Goal: Task Accomplishment & Management: Manage account settings

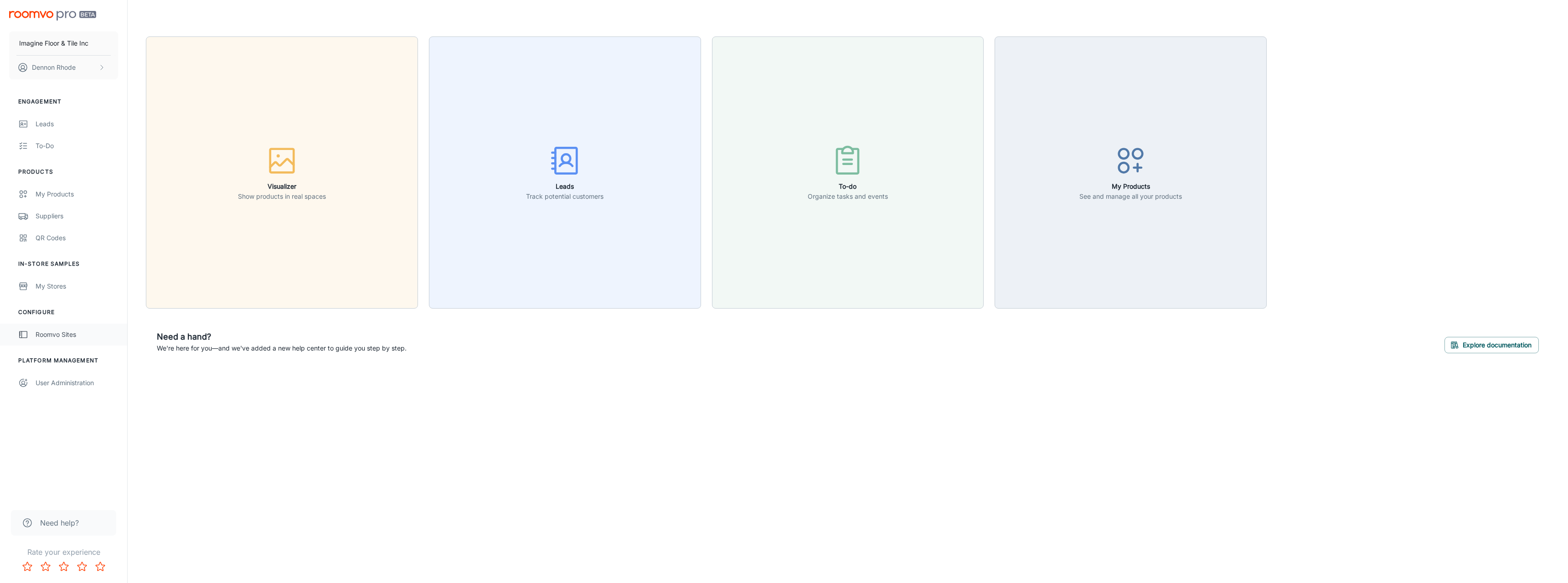
click at [59, 335] on div "Roomvo Sites" at bounding box center [77, 334] width 83 height 10
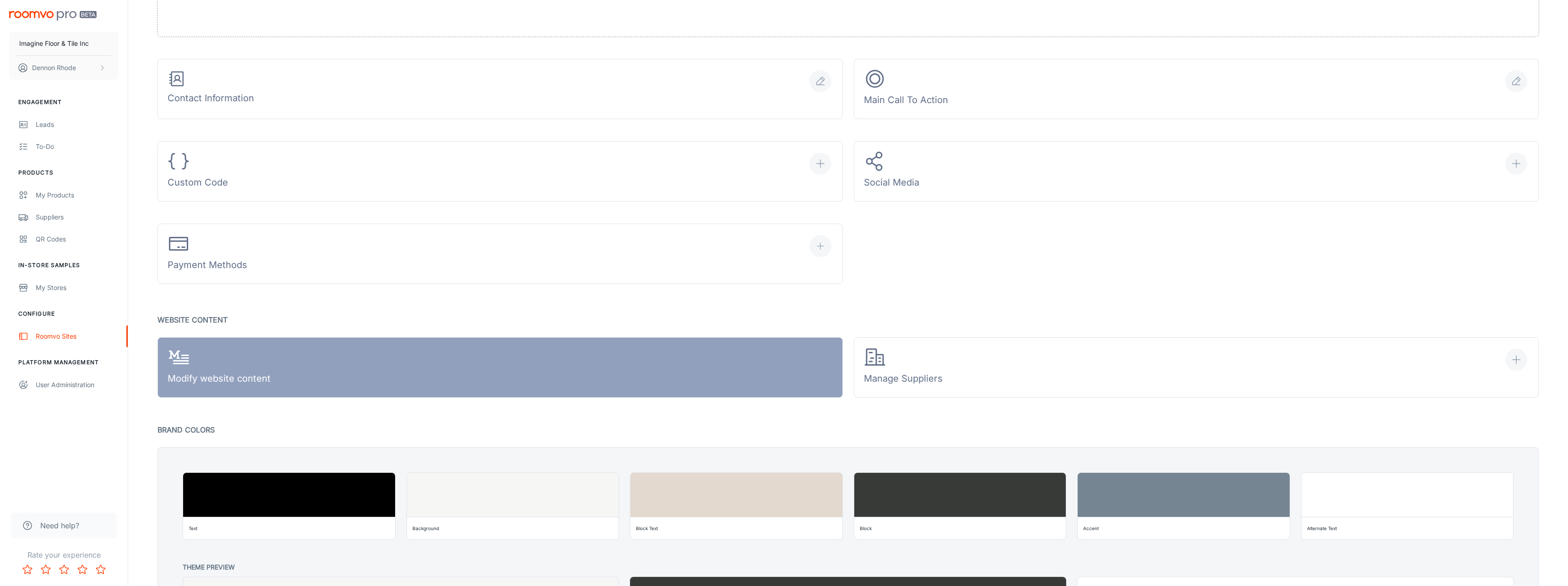
scroll to position [596, 0]
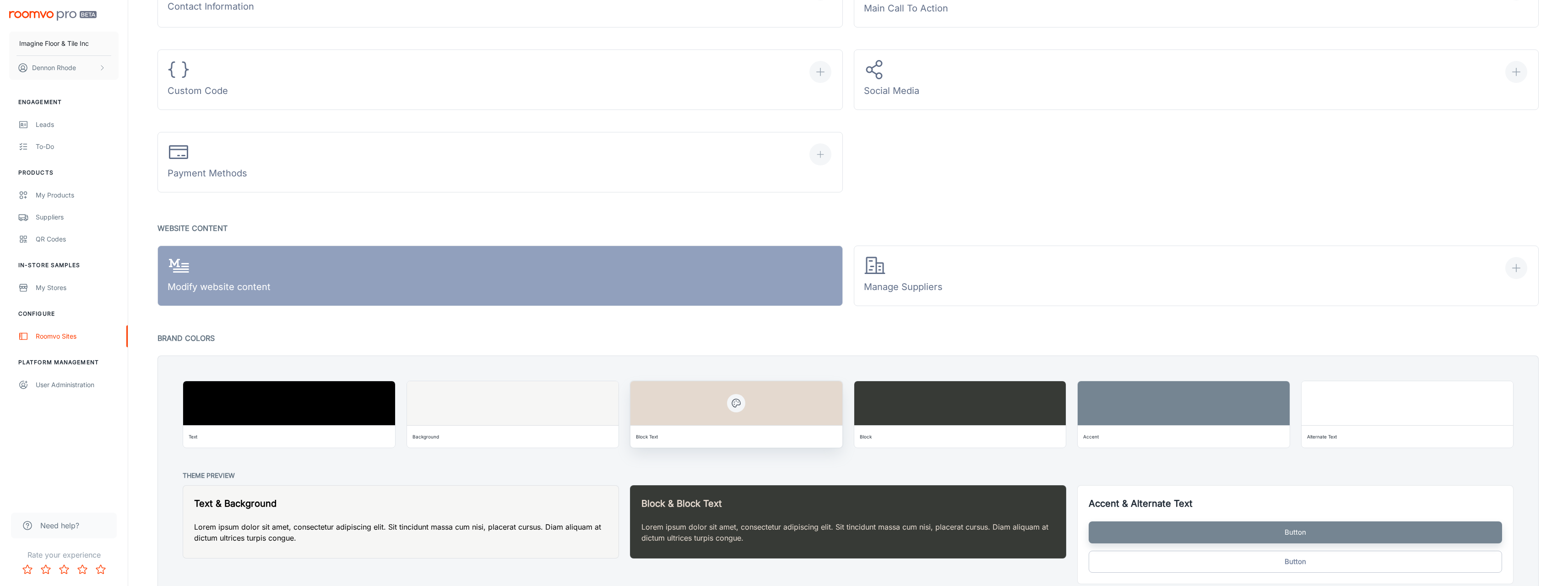
click at [731, 400] on icon "button" at bounding box center [736, 403] width 11 height 11
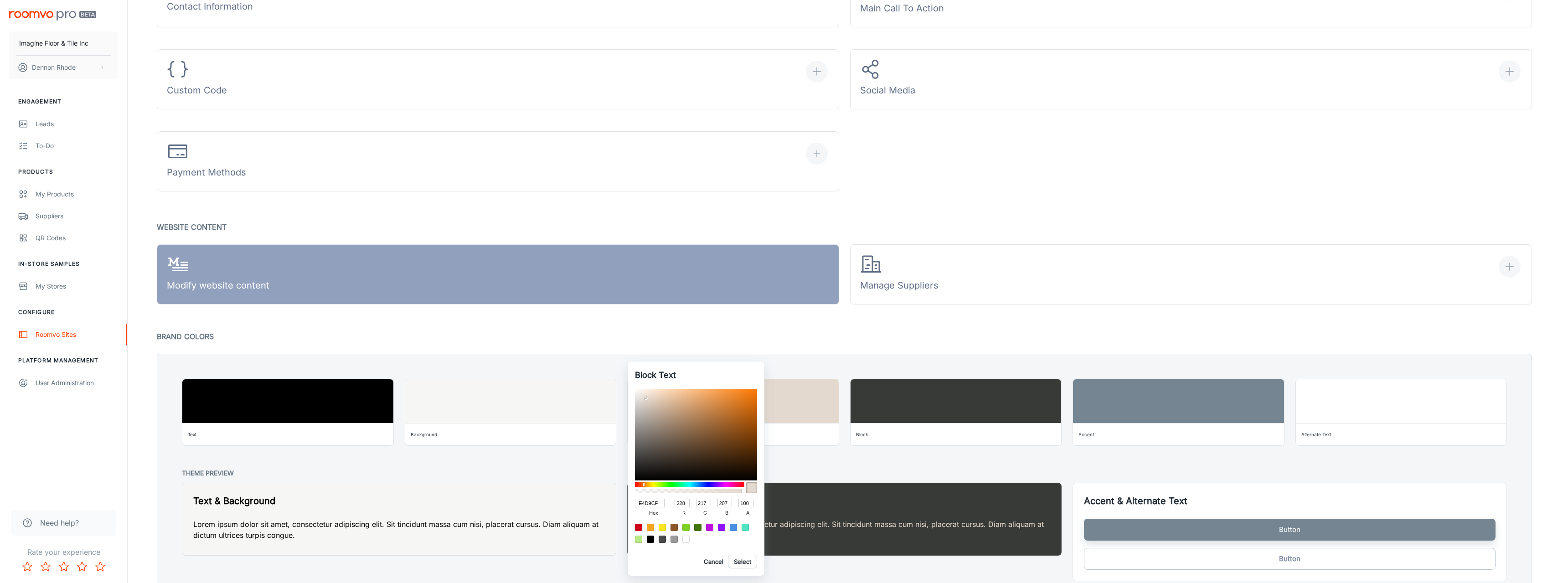
click at [593, 364] on div at bounding box center [784, 292] width 1568 height 583
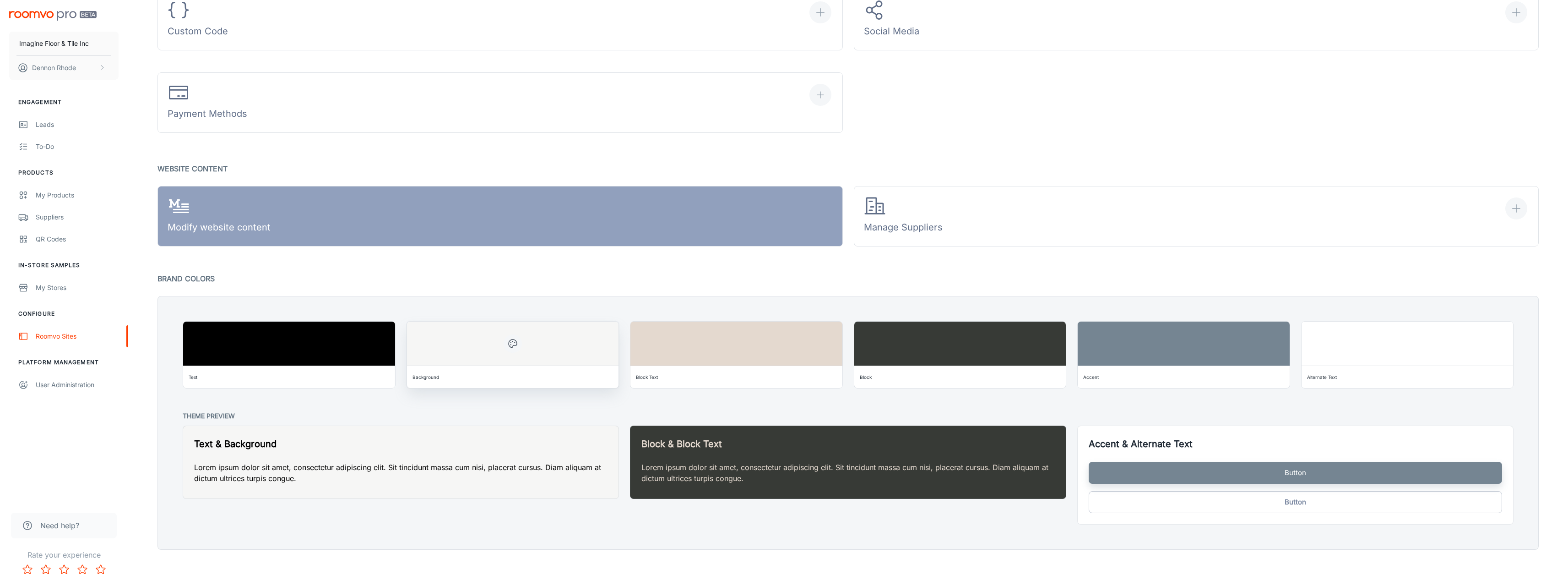
scroll to position [656, 0]
click at [731, 346] on icon "button" at bounding box center [736, 343] width 11 height 11
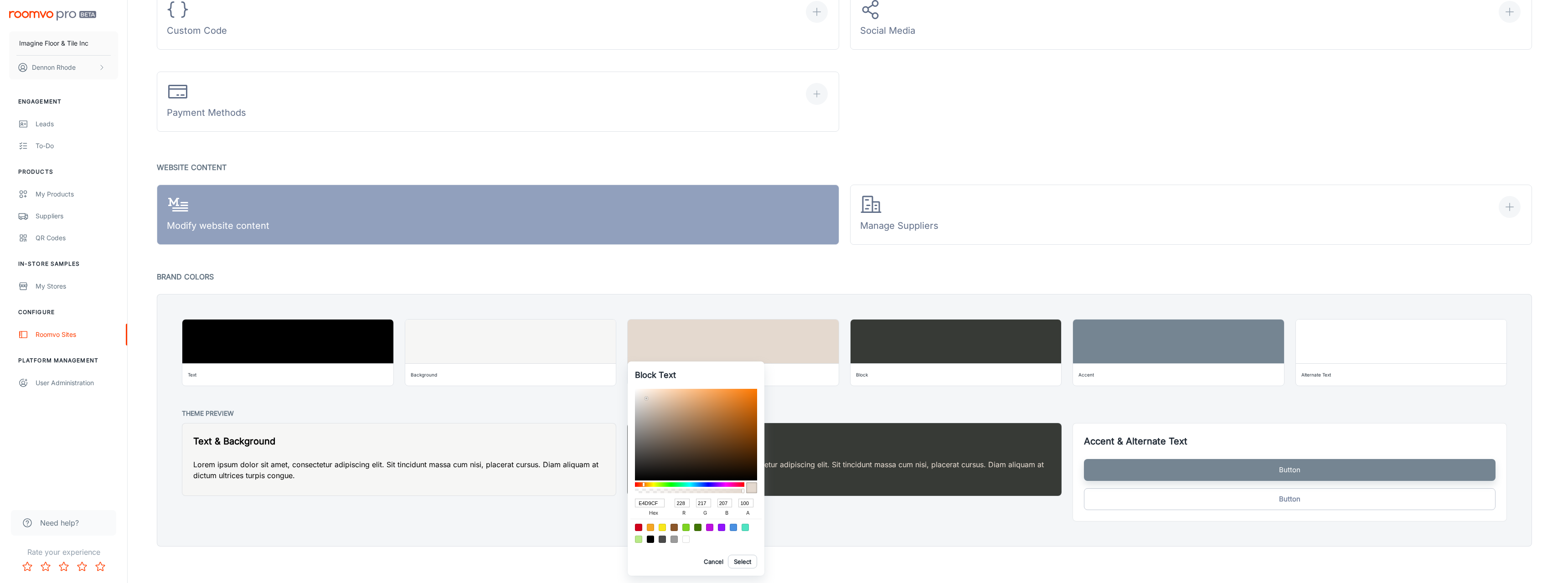
click at [656, 500] on input "E4D9CF" at bounding box center [650, 503] width 30 height 9
drag, startPoint x: 661, startPoint y: 502, endPoint x: 611, endPoint y: 505, distance: 50.1
click at [611, 505] on div "Block Text E4D9CF hex 228 r 217 g 207 b 100 a Cancel Select" at bounding box center [784, 292] width 1568 height 583
paste input "#b6ada5"
type input "#b6ada5"
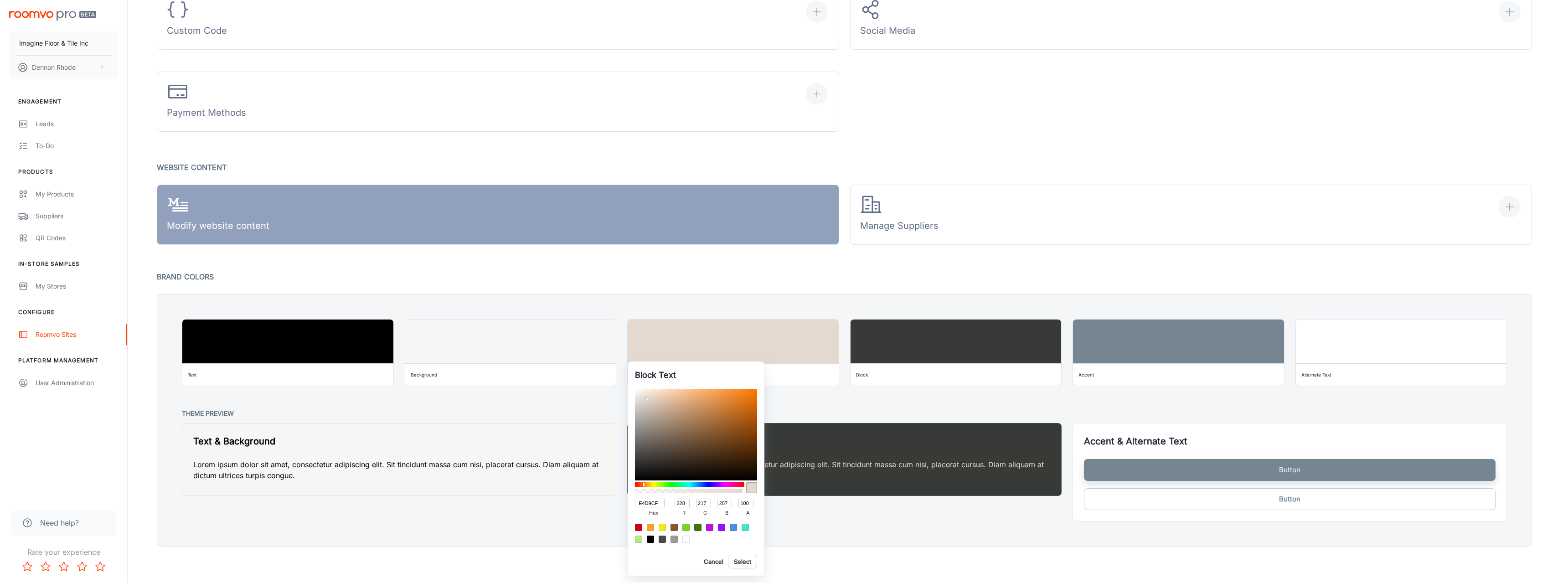
type input "182"
type input "173"
type input "165"
type input "B6ADA5"
click at [744, 563] on button "Select" at bounding box center [742, 561] width 29 height 14
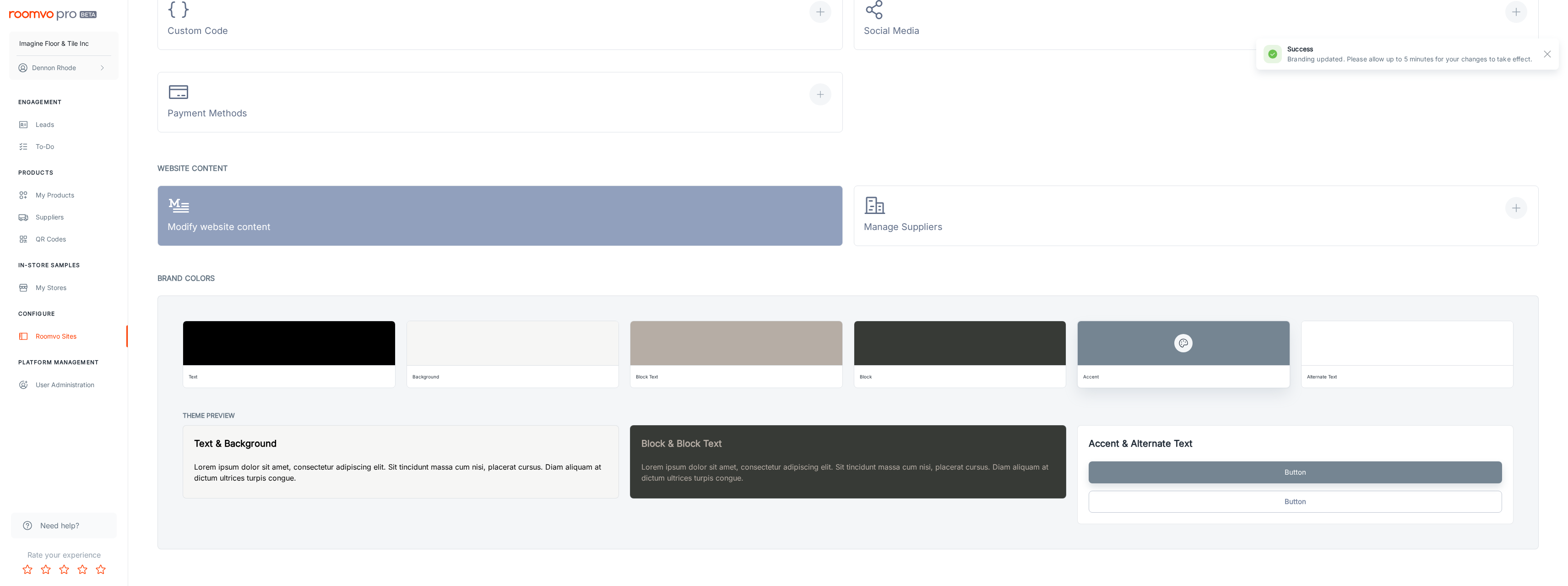
click at [1120, 380] on div "Accent" at bounding box center [1184, 377] width 204 height 15
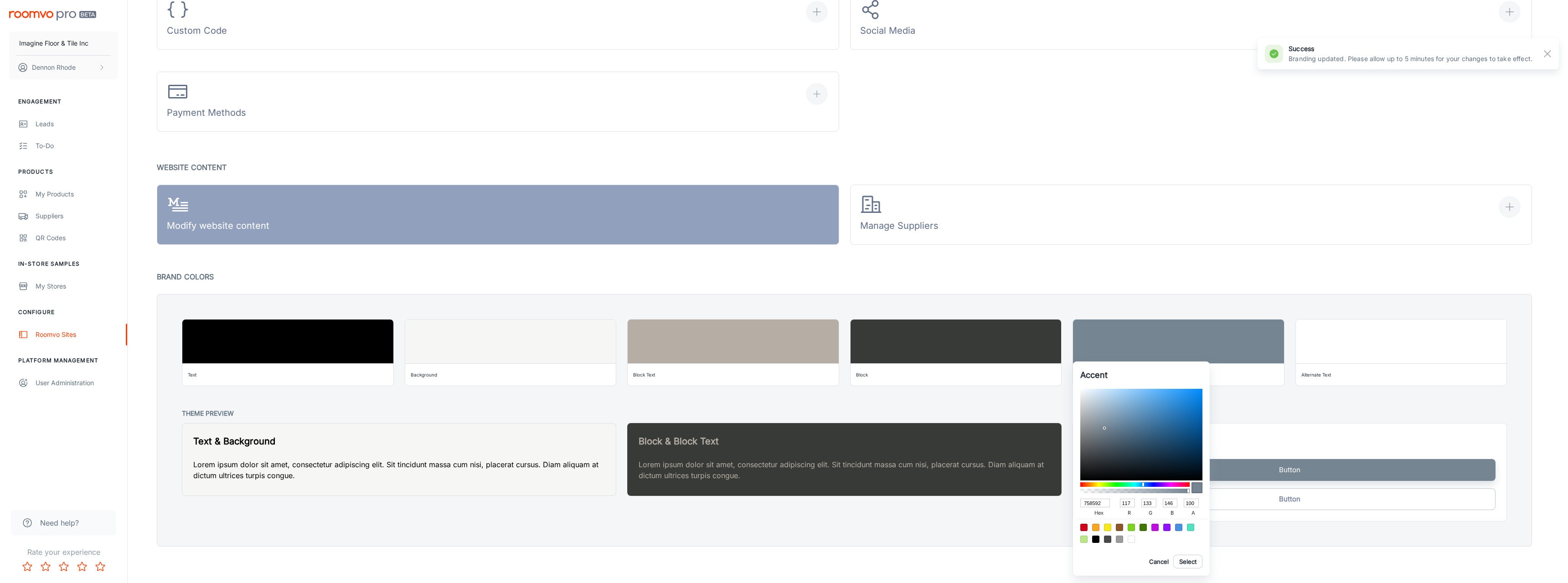
drag, startPoint x: 1104, startPoint y: 504, endPoint x: 1038, endPoint y: 498, distance: 66.3
click at [1040, 499] on div "Accent 758592 hex 117 r 133 g 146 b 100 a Cancel Select" at bounding box center [784, 292] width 1568 height 583
paste input "#b6ada5"
type input "#b6ada5"
type input "182"
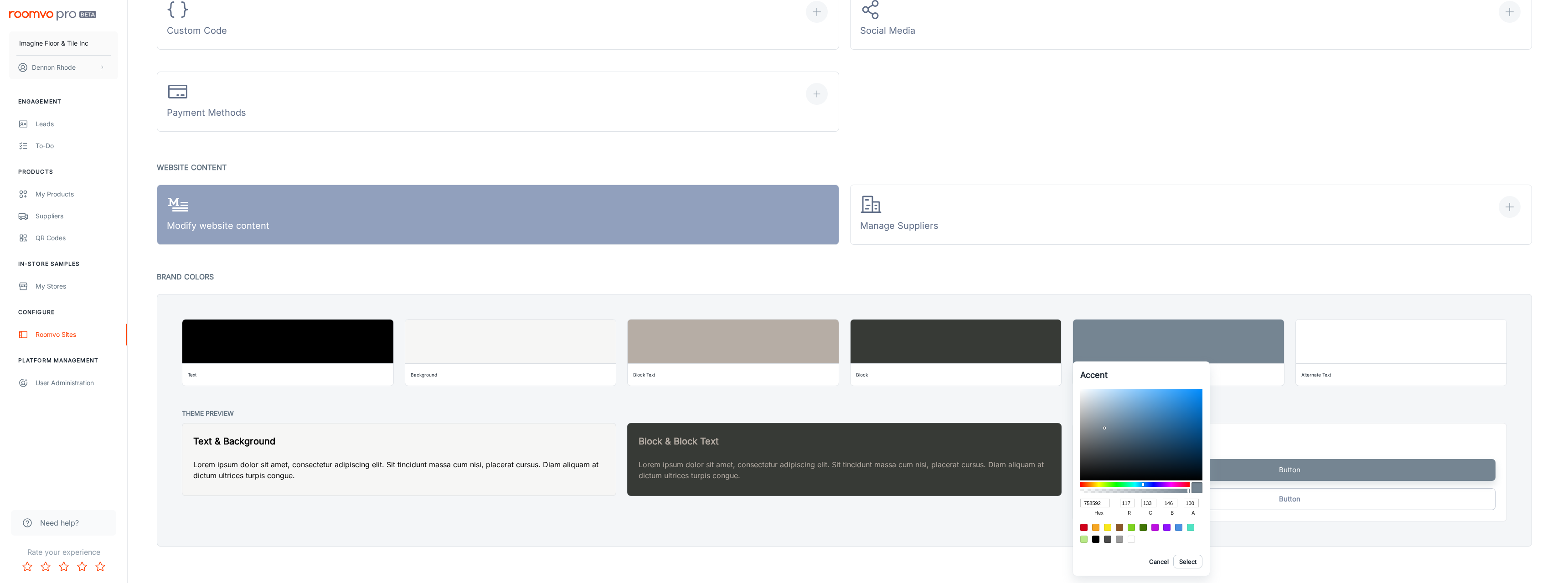
type input "173"
type input "165"
type input "B6ADA5"
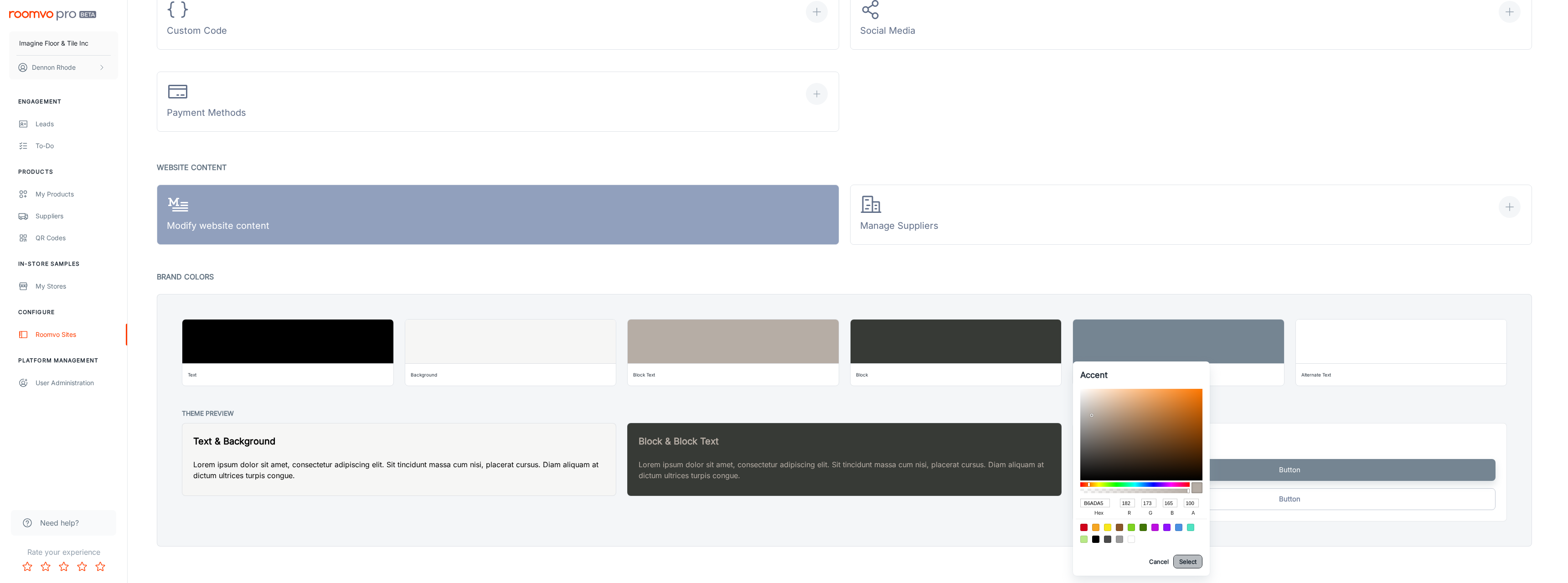
click at [1183, 555] on button "Select" at bounding box center [1187, 561] width 29 height 14
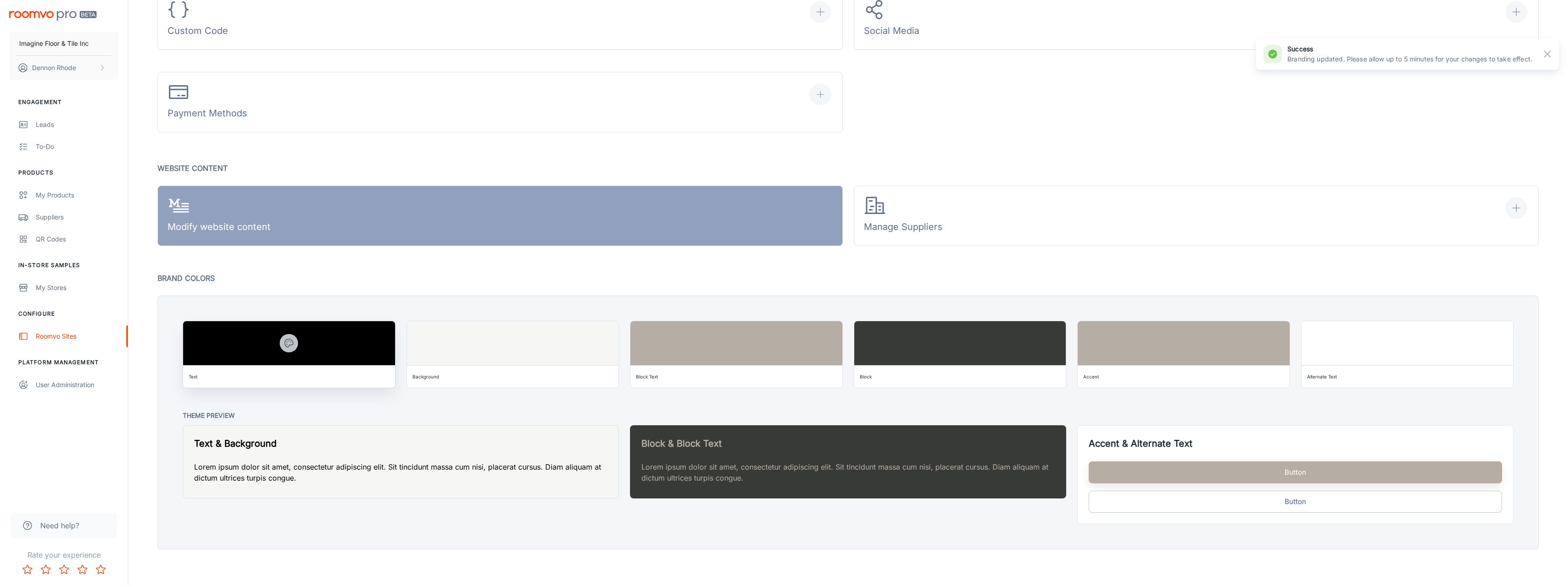
click at [289, 345] on icon "button" at bounding box center [289, 343] width 8 height 8
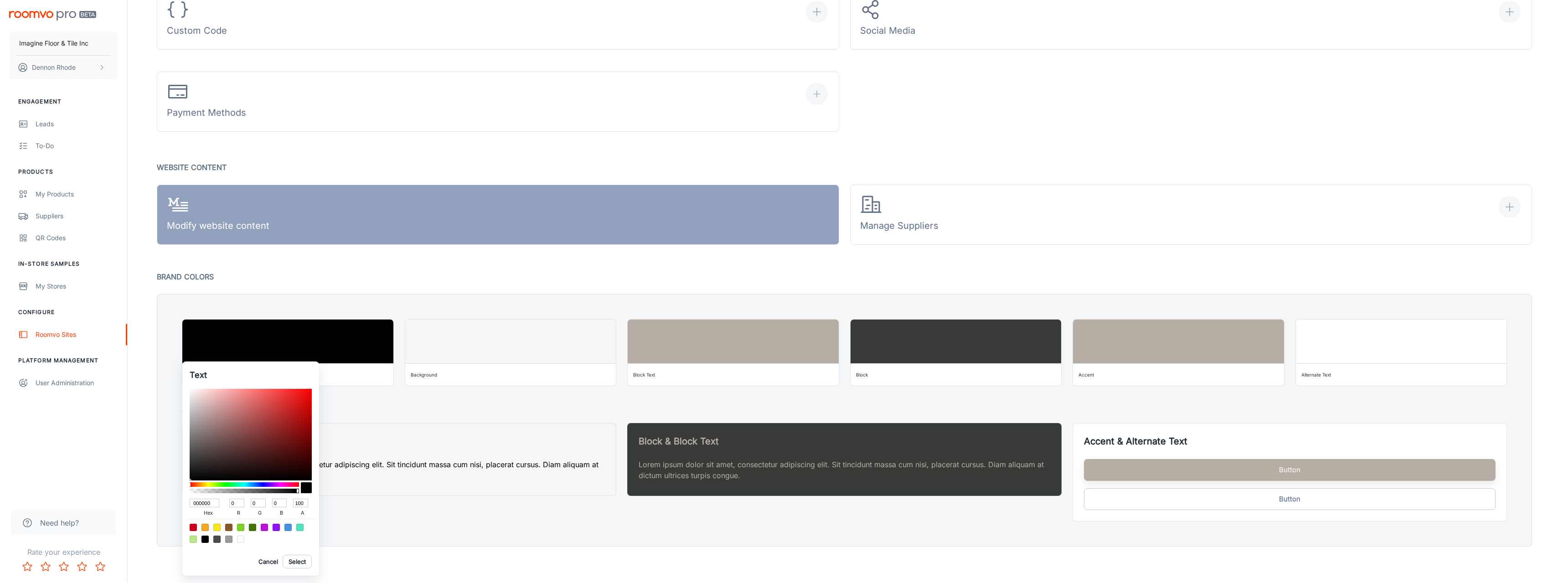
click at [940, 347] on div at bounding box center [784, 292] width 1568 height 583
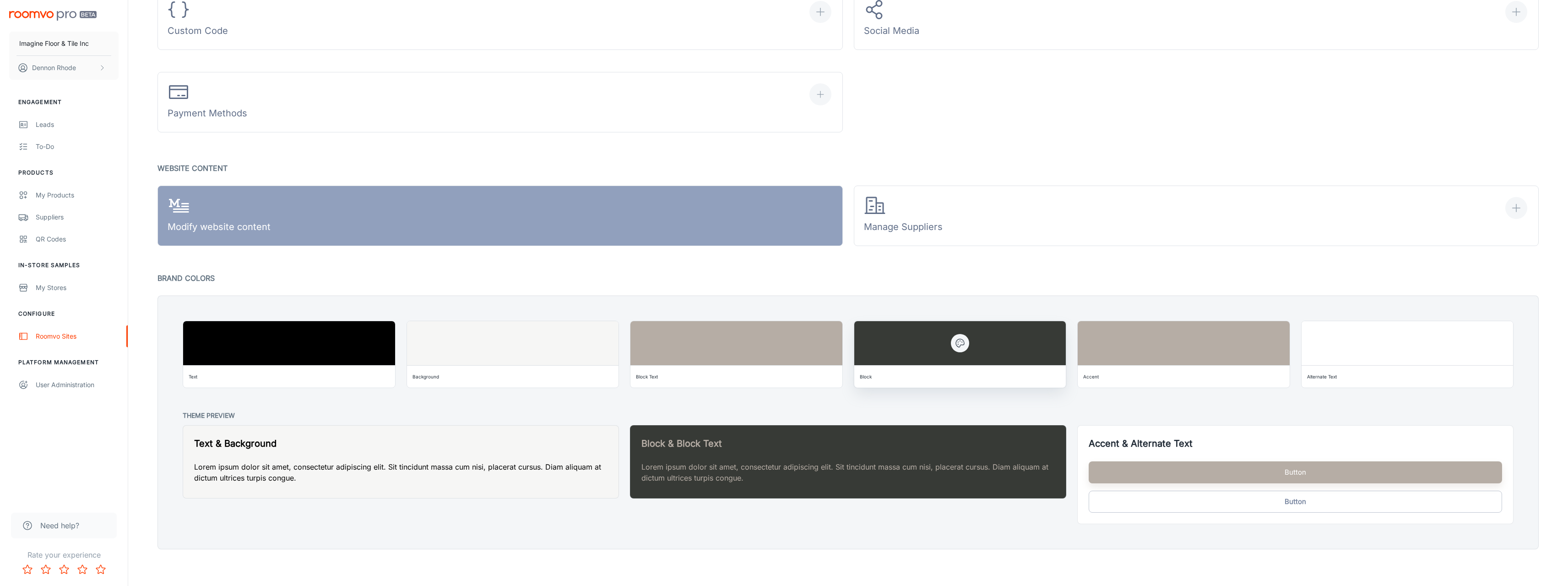
click at [923, 340] on div at bounding box center [960, 343] width 212 height 44
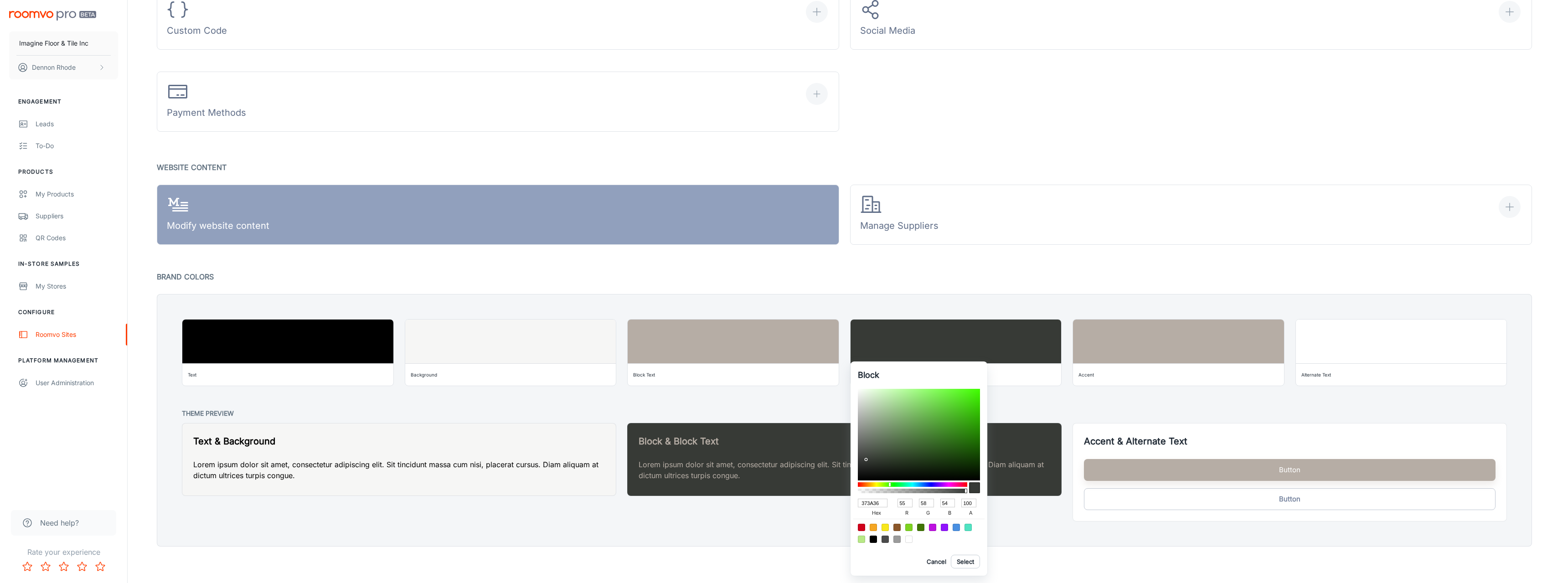
click at [1148, 259] on div at bounding box center [784, 292] width 1568 height 583
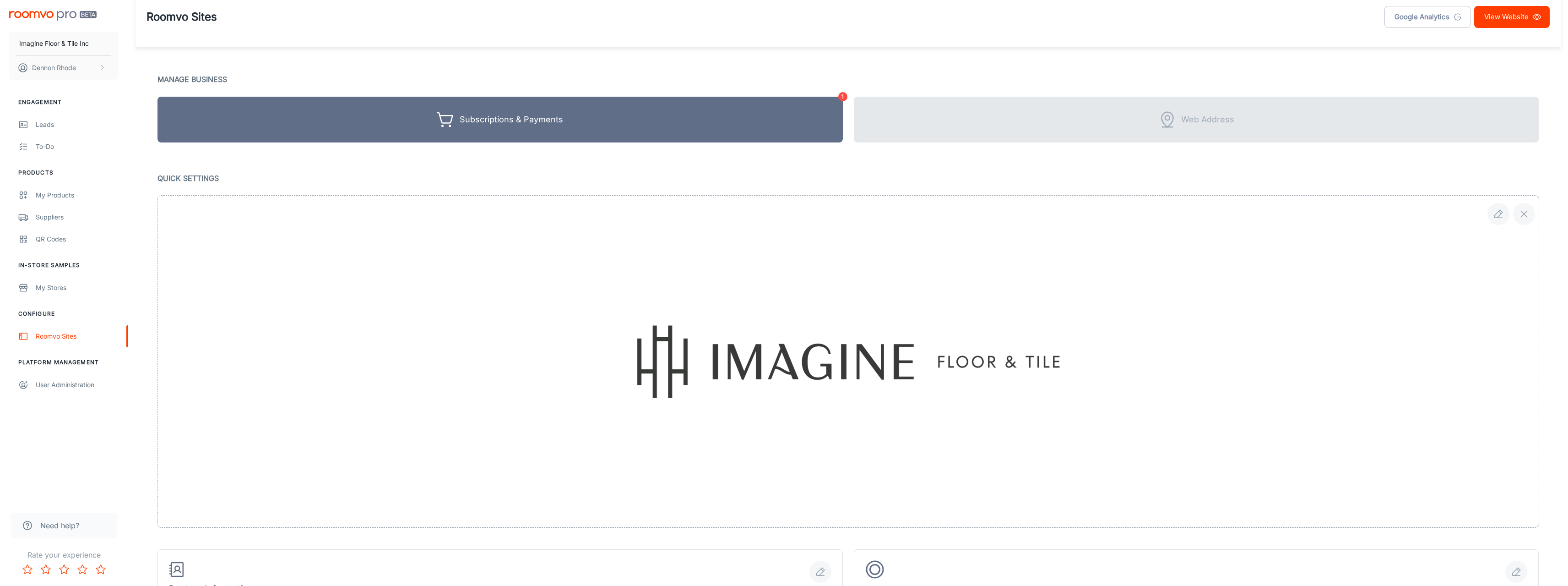
scroll to position [0, 0]
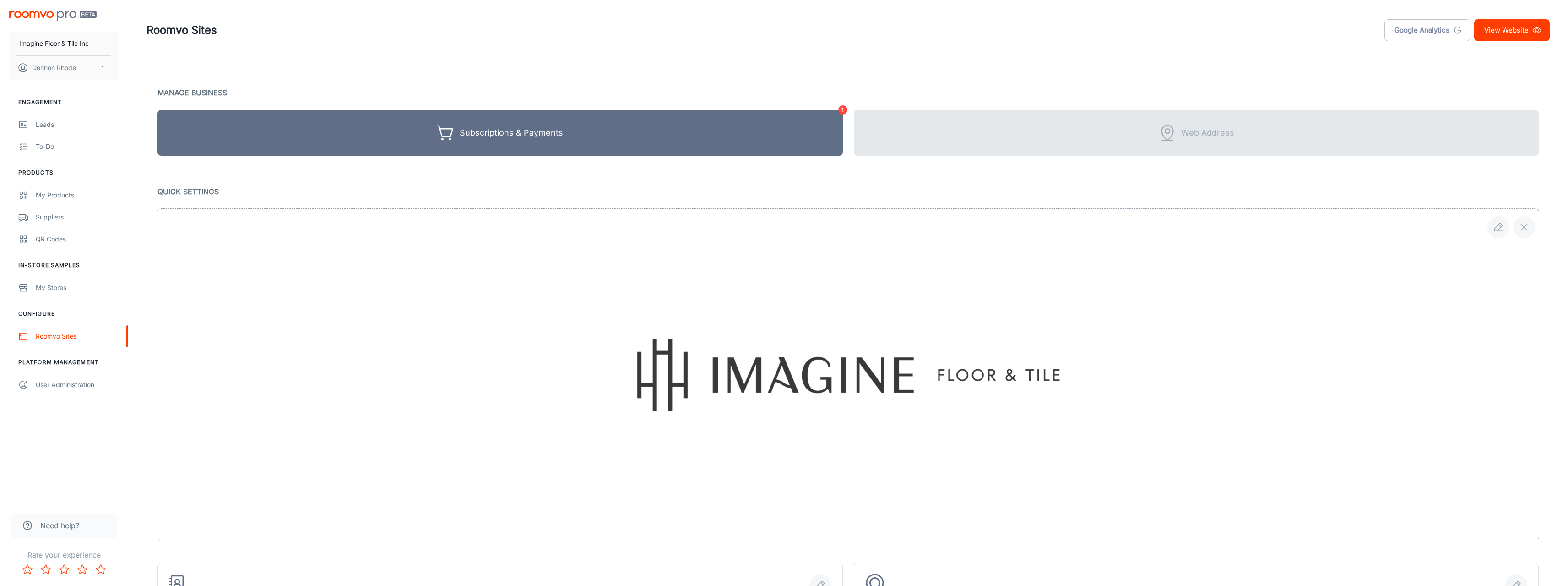
click at [1521, 31] on link "View Website" at bounding box center [1512, 30] width 76 height 22
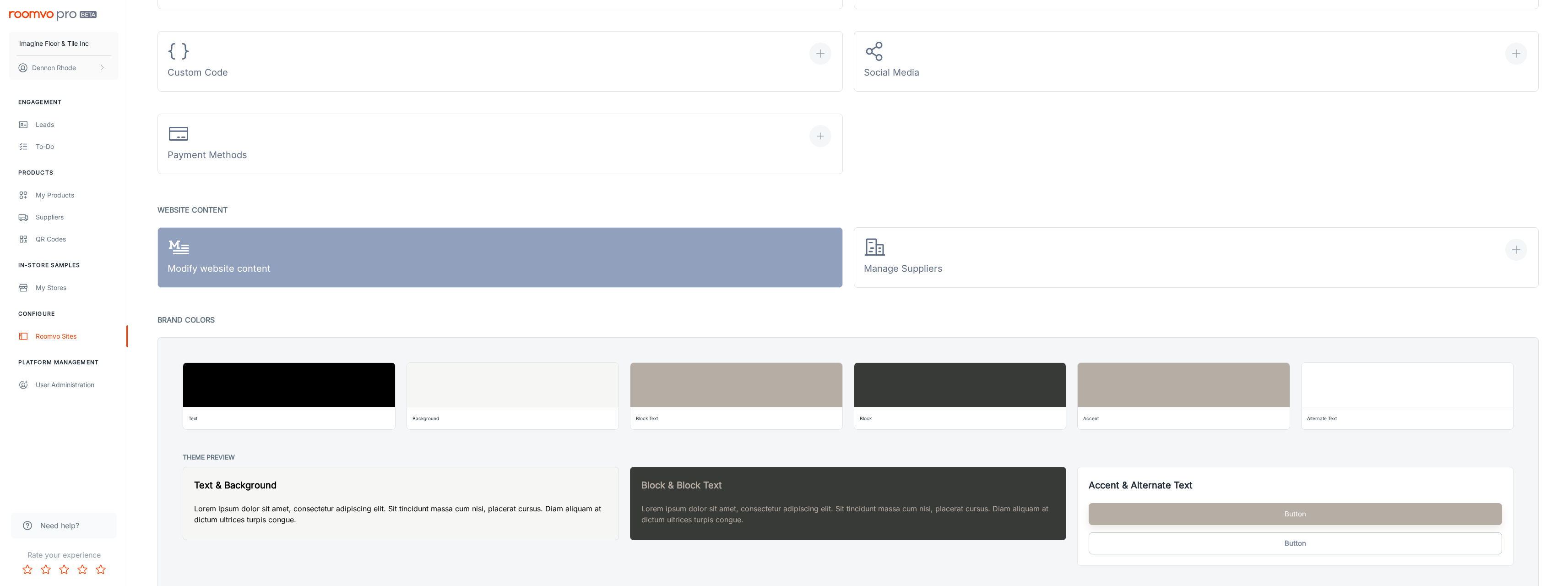
scroll to position [656, 0]
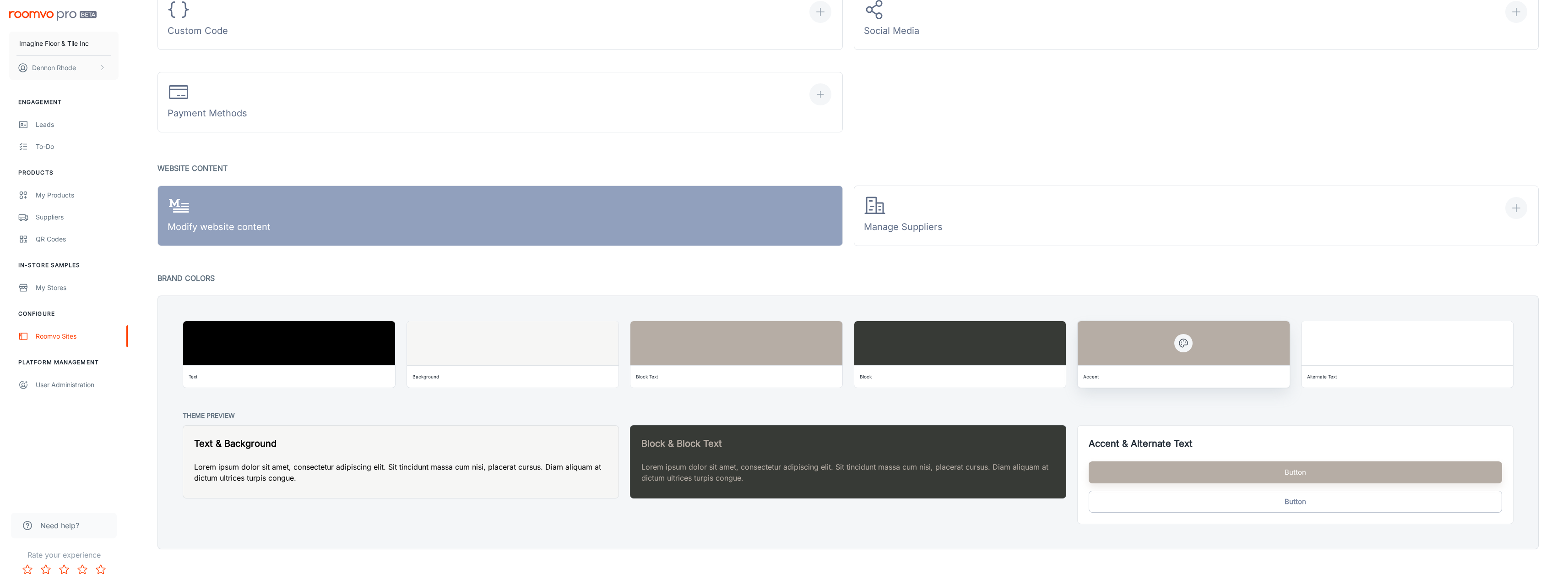
click at [1183, 348] on icon "button" at bounding box center [1184, 343] width 11 height 11
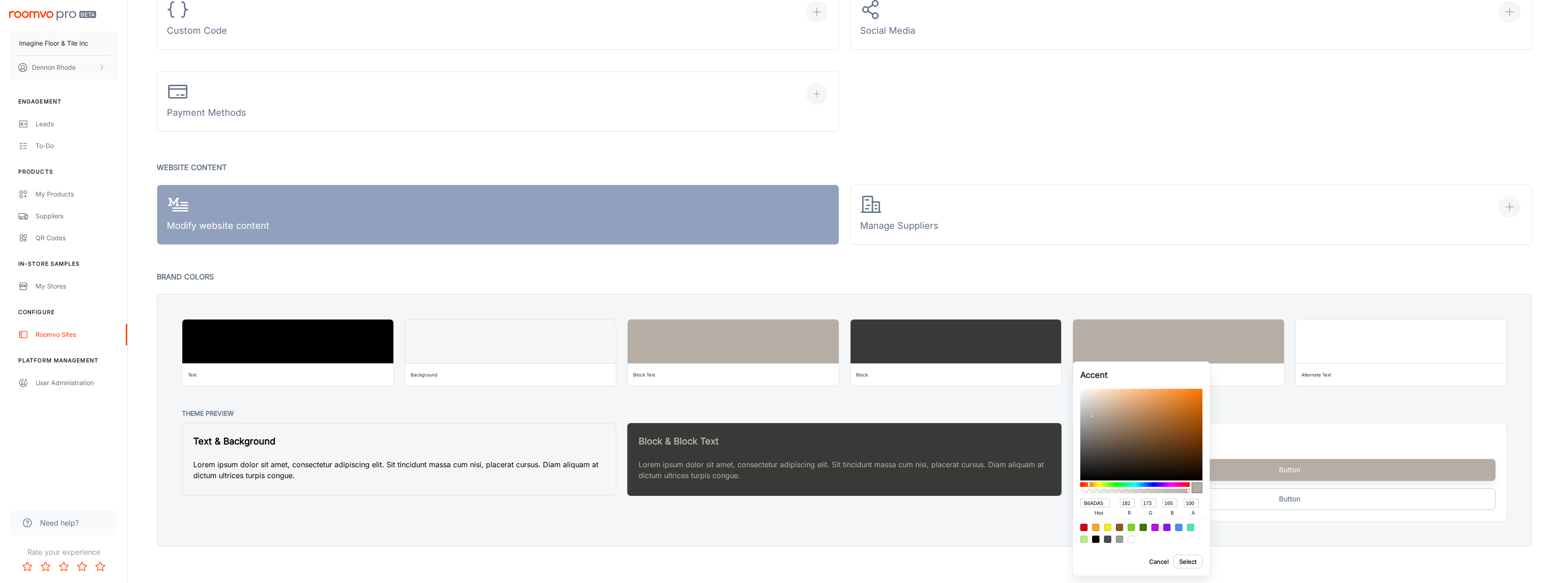
drag, startPoint x: 1108, startPoint y: 502, endPoint x: 1043, endPoint y: 498, distance: 65.1
click at [1043, 499] on div "Accent B6ADA5 hex 182 r 173 g 165 b 100 a Cancel Select" at bounding box center [784, 292] width 1568 height 583
paste input "#768692"
type input "#768692"
type input "118"
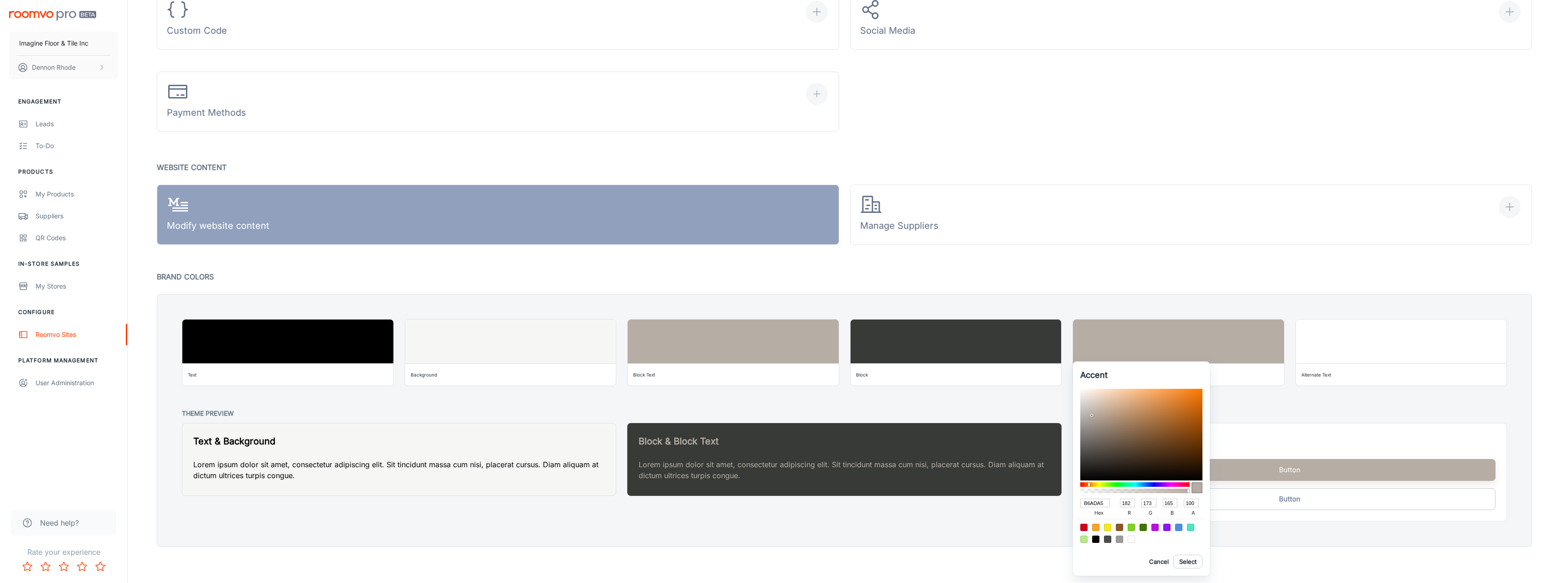
type input "134"
type input "146"
type input "768692"
click at [1189, 559] on button "Select" at bounding box center [1187, 561] width 29 height 14
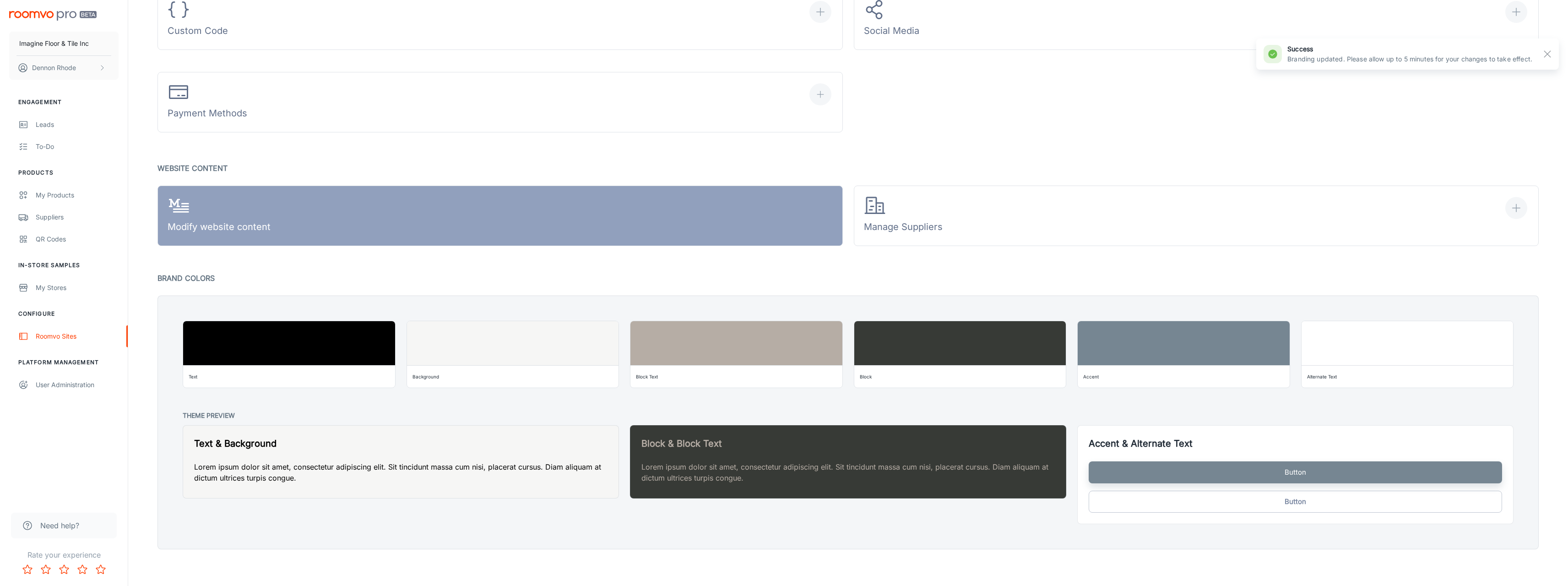
click at [930, 539] on div "Accent 768692 hex 118 r 134 g 146 b 100 a Cancel Select" at bounding box center [784, 293] width 1568 height 586
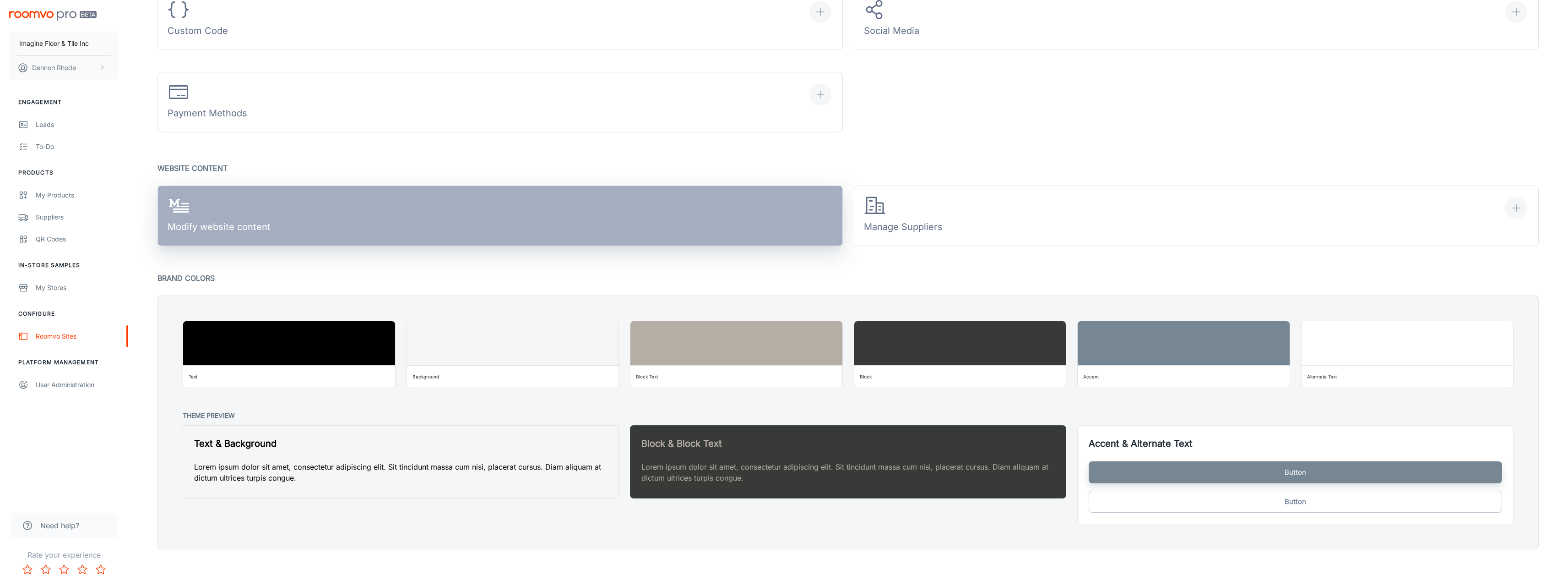
click at [259, 230] on div "Modify website content" at bounding box center [218, 216] width 103 height 43
